Goal: Find specific page/section: Find specific page/section

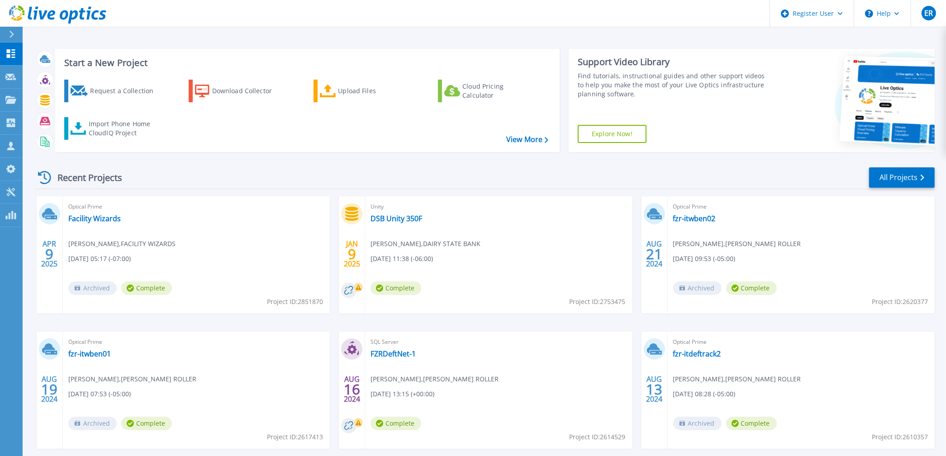
click at [46, 178] on icon at bounding box center [44, 177] width 13 height 13
click at [64, 176] on div "Recent Projects" at bounding box center [85, 177] width 100 height 22
click at [896, 179] on link "All Projects" at bounding box center [902, 177] width 66 height 20
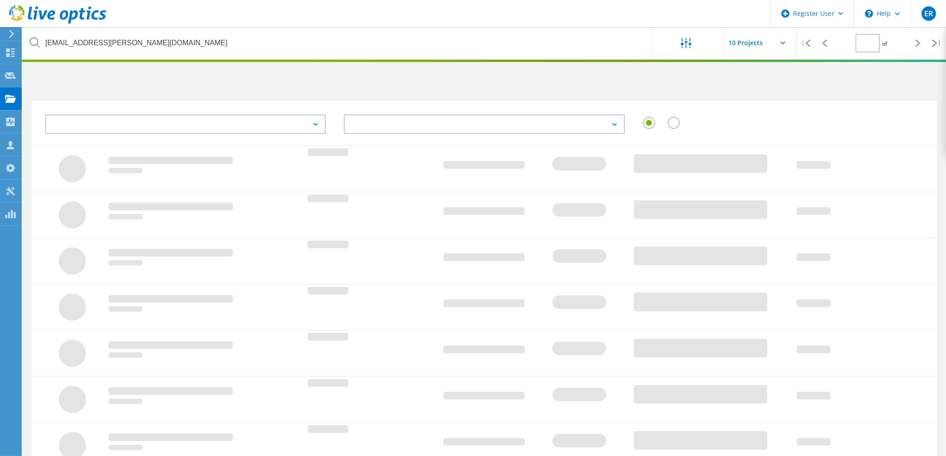
type input "1"
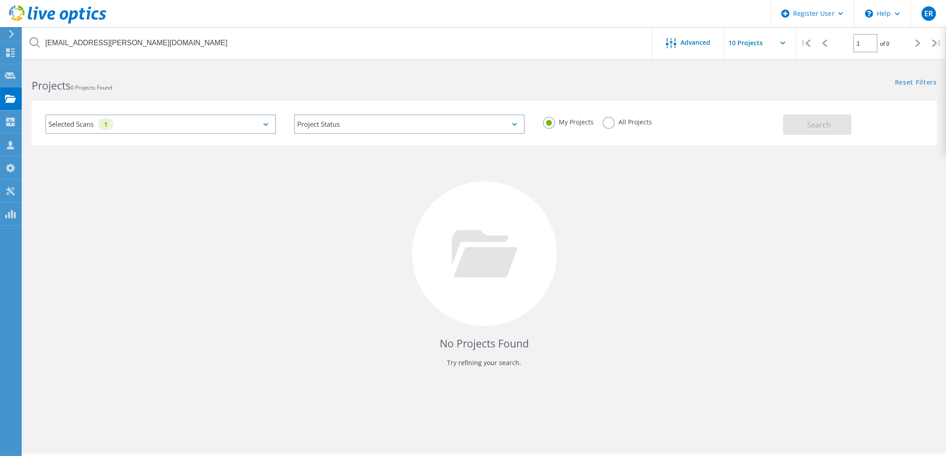
click at [606, 124] on label "All Projects" at bounding box center [627, 121] width 49 height 9
click at [0, 0] on input "All Projects" at bounding box center [0, 0] width 0 height 0
click at [161, 124] on div "Selected Scans 1" at bounding box center [160, 123] width 231 height 19
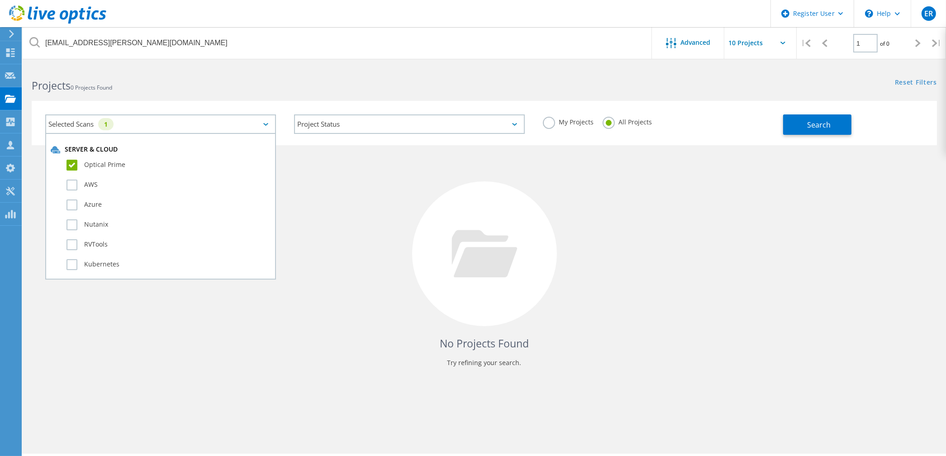
click at [71, 162] on label "Optical Prime" at bounding box center [169, 165] width 204 height 11
click at [0, 0] on input "Optical Prime" at bounding box center [0, 0] width 0 height 0
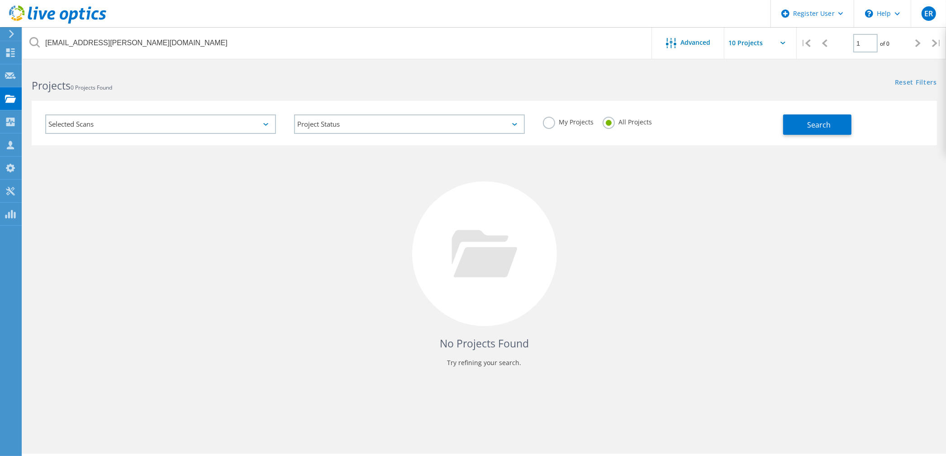
click at [371, 89] on h2 "Projects 0 Projects Found" at bounding box center [253, 85] width 443 height 15
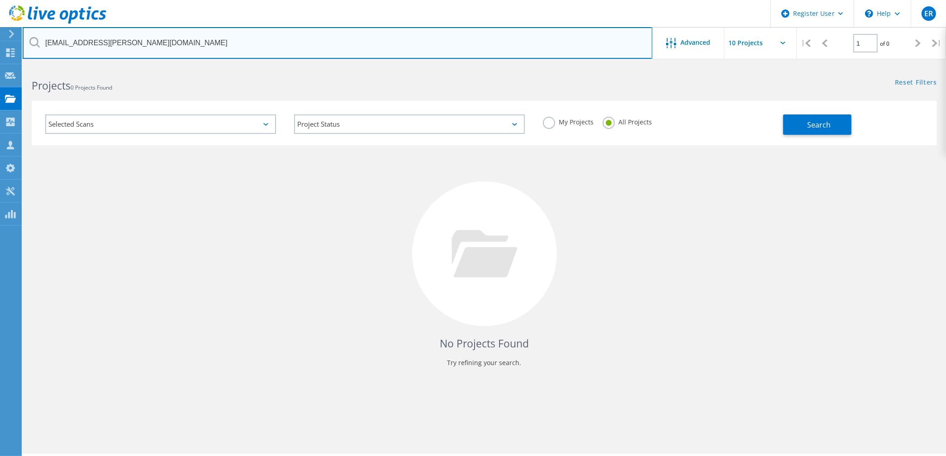
click at [160, 41] on input "[EMAIL_ADDRESS][PERSON_NAME][DOMAIN_NAME]" at bounding box center [338, 43] width 630 height 32
type input "final-d8mvqry3"
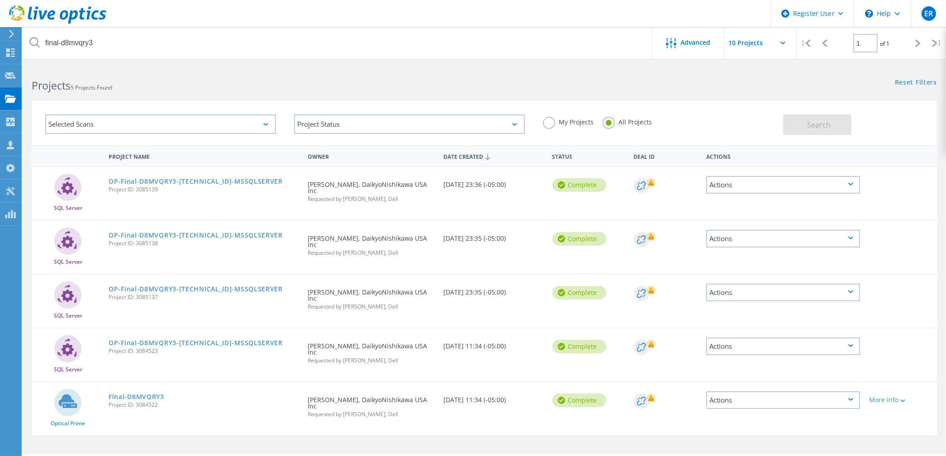
click at [784, 42] on div at bounding box center [760, 45] width 72 height 37
click at [783, 43] on icon at bounding box center [782, 43] width 5 height 3
click at [125, 394] on link "Final-D8MVQRY3" at bounding box center [137, 397] width 56 height 6
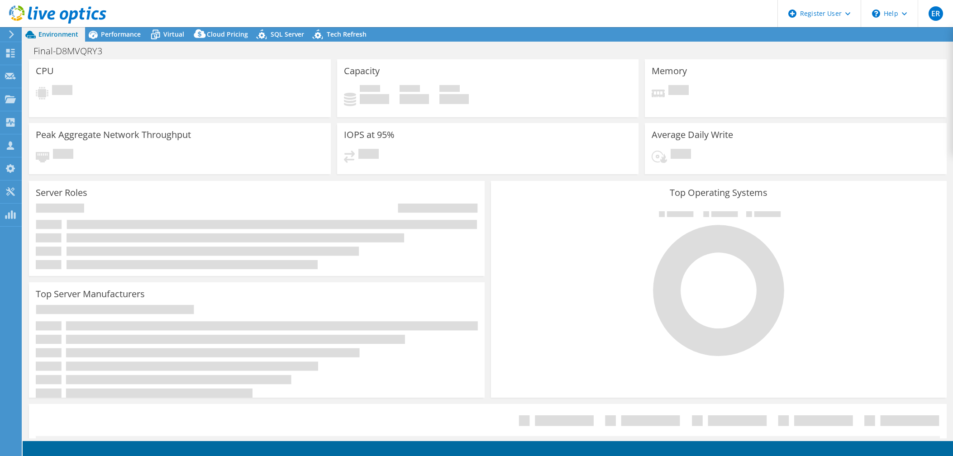
select select "USD"
